Goal: Task Accomplishment & Management: Use online tool/utility

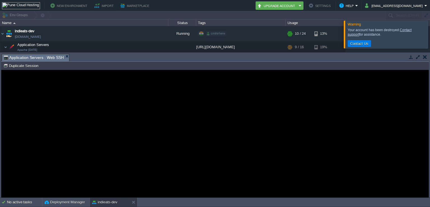
click at [121, 86] on guac-modal "Error An error has occurred and this action cannot be completed. If the problem…" at bounding box center [214, 133] width 427 height 127
click at [142, 45] on button "button" at bounding box center [142, 46] width 5 height 5
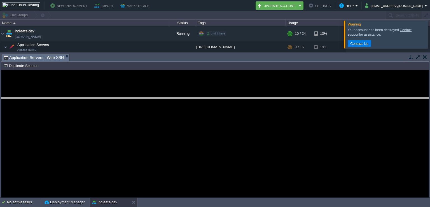
drag, startPoint x: 143, startPoint y: 58, endPoint x: 135, endPoint y: 105, distance: 47.7
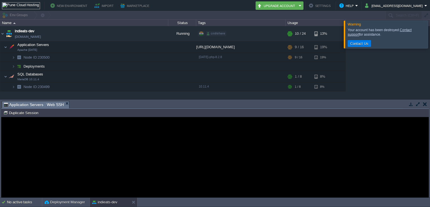
click at [424, 102] on button "button" at bounding box center [425, 103] width 4 height 5
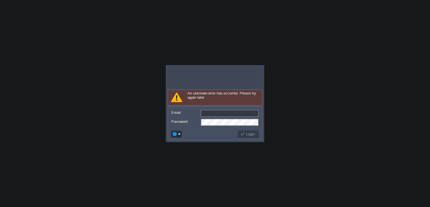
type input "[EMAIL_ADDRESS][DOMAIN_NAME]"
click at [248, 132] on button "Login" at bounding box center [248, 133] width 16 height 5
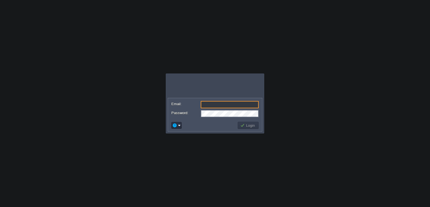
type input "[EMAIL_ADDRESS][DOMAIN_NAME]"
click at [248, 125] on button "Login" at bounding box center [248, 125] width 16 height 5
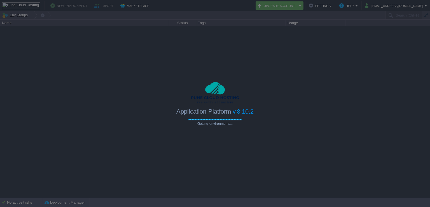
type input "Search (Ctrl+F)"
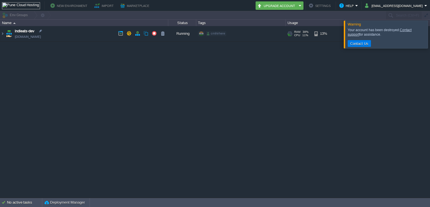
click at [97, 33] on td "indieats-dev indieats-dev.cloudjiffy.net" at bounding box center [84, 33] width 168 height 15
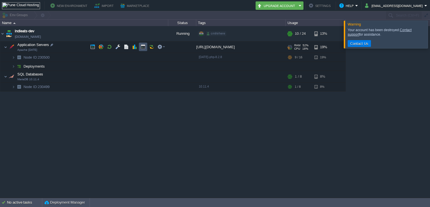
click at [143, 47] on button "button" at bounding box center [142, 46] width 5 height 5
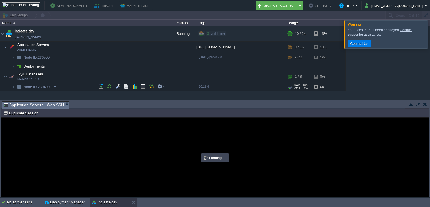
drag, startPoint x: 125, startPoint y: 109, endPoint x: 118, endPoint y: 108, distance: 7.0
click at [118, 108] on div "Tasks Activity Log Archive Git / SVN Application Servers : Web SSH Node ID: 230…" at bounding box center [215, 148] width 430 height 97
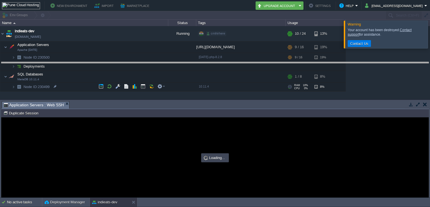
drag, startPoint x: 118, startPoint y: 108, endPoint x: 124, endPoint y: 65, distance: 43.0
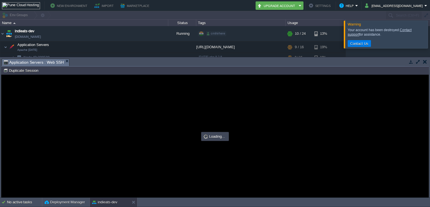
type input "#000000"
